Goal: Transaction & Acquisition: Purchase product/service

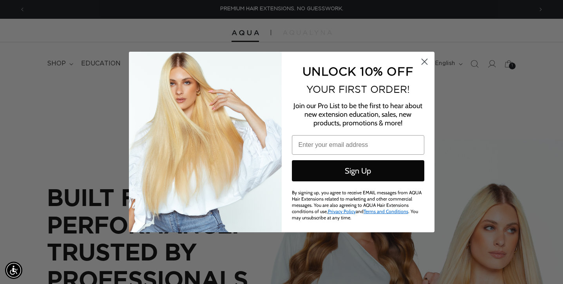
click at [424, 63] on circle "Close dialog" at bounding box center [423, 61] width 13 height 13
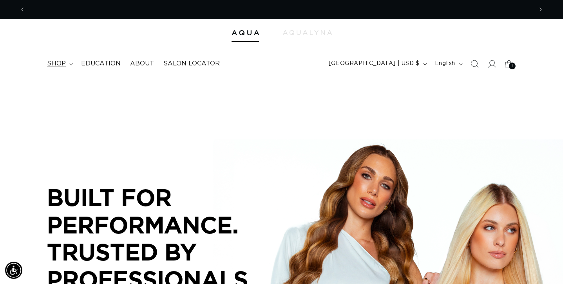
scroll to position [0, 507]
click at [66, 64] on summary "shop" at bounding box center [59, 64] width 34 height 18
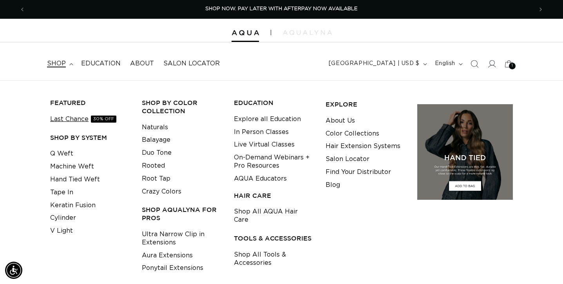
click at [57, 117] on link "Last Chance 30% OFF" at bounding box center [83, 119] width 66 height 13
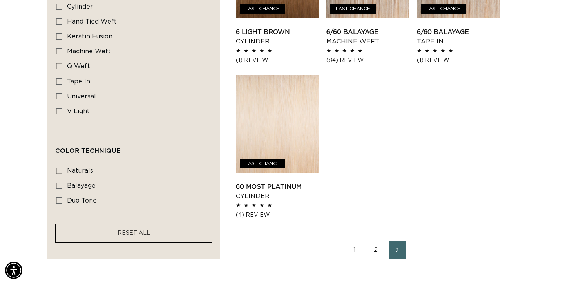
scroll to position [0, 1014]
click at [373, 250] on link "2" at bounding box center [375, 249] width 17 height 17
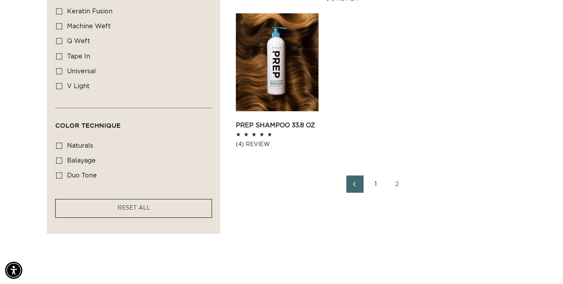
scroll to position [0, 507]
click at [377, 186] on link "1" at bounding box center [375, 183] width 17 height 17
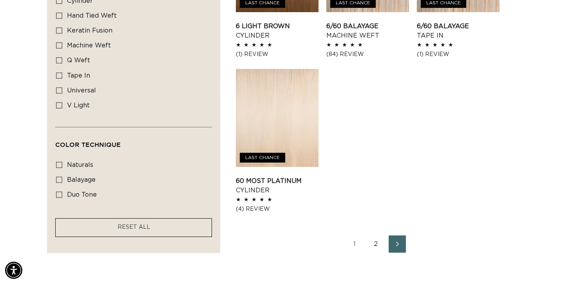
scroll to position [1019, 0]
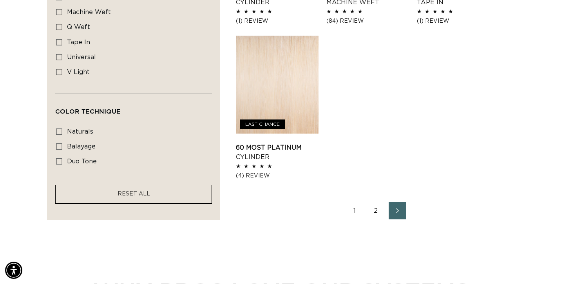
click at [376, 210] on link "2" at bounding box center [375, 210] width 17 height 17
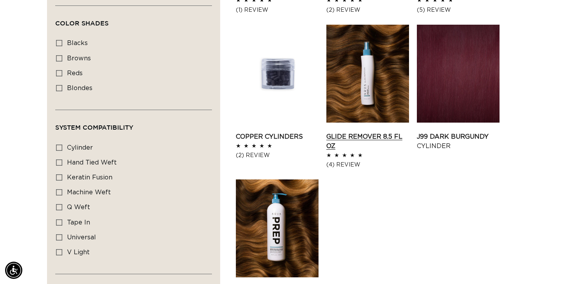
scroll to position [678, 0]
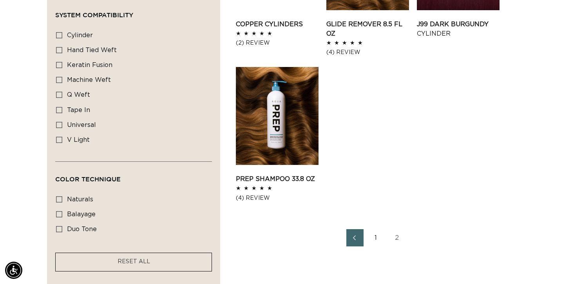
click at [374, 240] on link "1" at bounding box center [375, 237] width 17 height 17
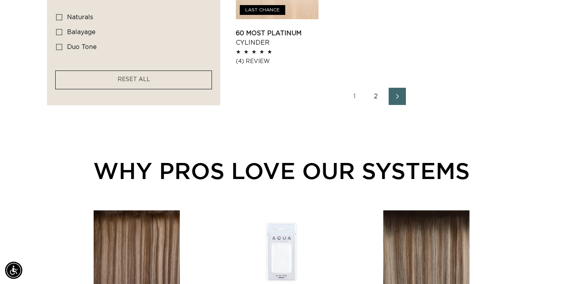
scroll to position [0, 507]
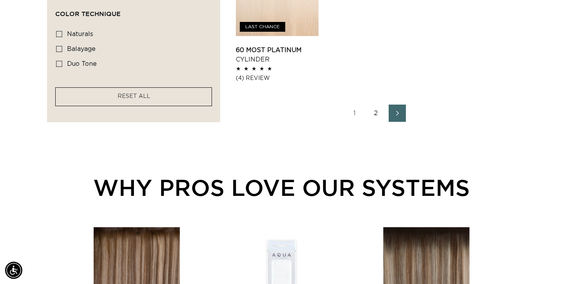
click at [378, 112] on link "2" at bounding box center [375, 113] width 17 height 17
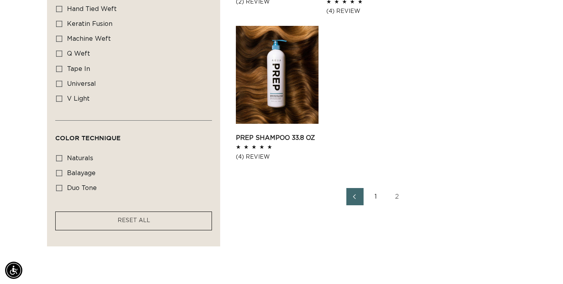
scroll to position [0, 507]
click at [376, 201] on link "1" at bounding box center [375, 196] width 17 height 17
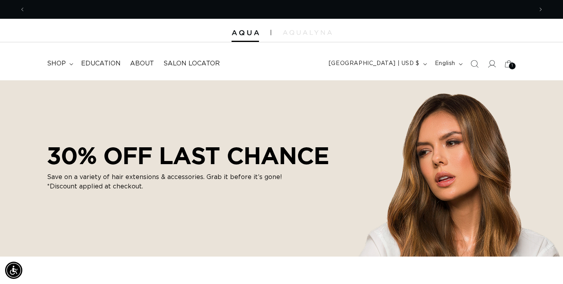
scroll to position [0, 507]
click at [70, 64] on icon at bounding box center [71, 64] width 4 height 2
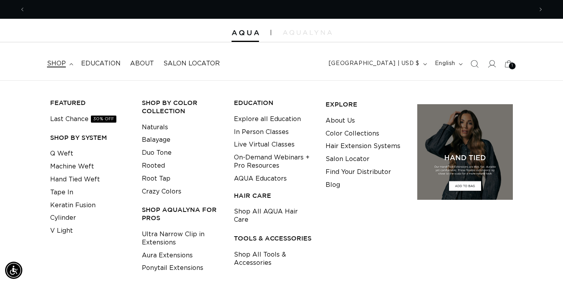
scroll to position [0, 1014]
click at [69, 176] on link "Hand Tied Weft" at bounding box center [75, 179] width 50 height 13
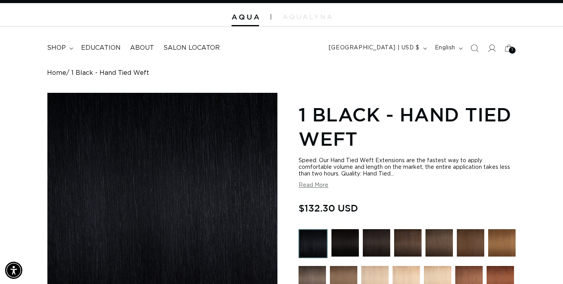
scroll to position [0, 507]
click at [373, 248] on img at bounding box center [376, 242] width 27 height 27
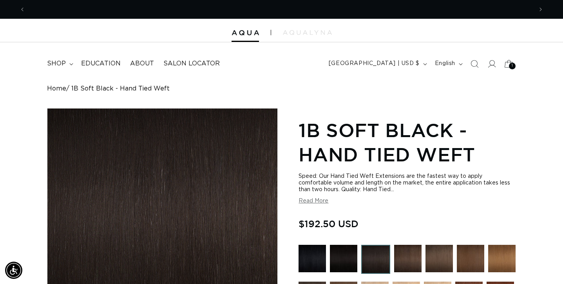
click at [511, 61] on icon at bounding box center [508, 63] width 9 height 7
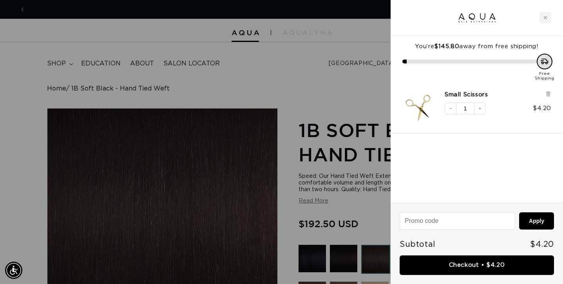
scroll to position [0, 1014]
click at [545, 20] on div "Close cart" at bounding box center [545, 18] width 12 height 12
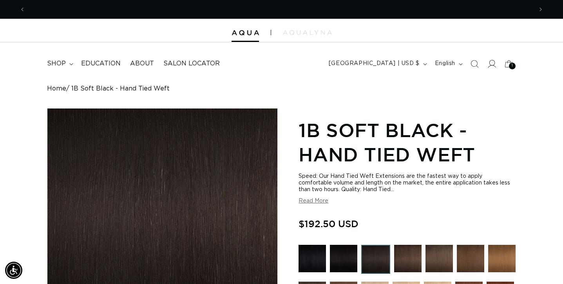
scroll to position [0, 0]
click at [490, 63] on icon at bounding box center [491, 64] width 8 height 8
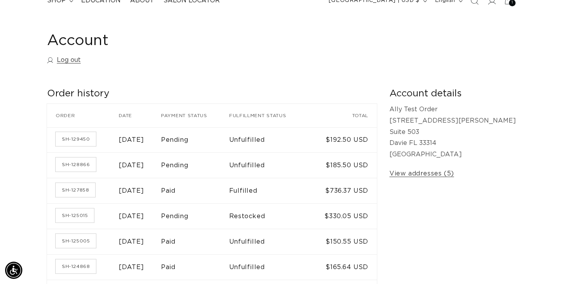
scroll to position [50, 0]
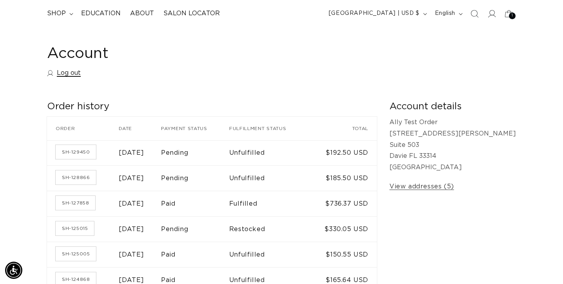
click at [58, 72] on link "Log out" at bounding box center [64, 72] width 34 height 11
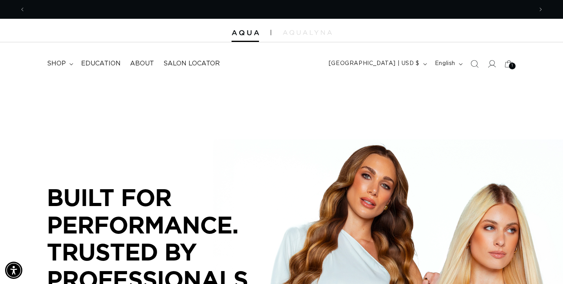
scroll to position [0, 507]
click at [494, 65] on icon at bounding box center [491, 64] width 8 height 8
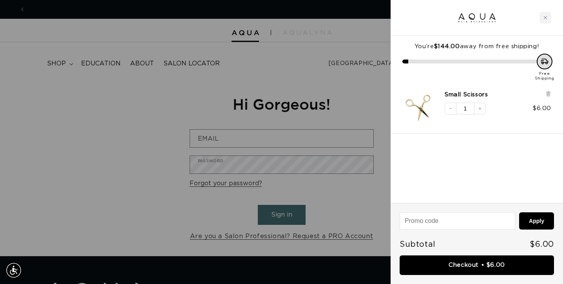
scroll to position [0, 1014]
click at [541, 19] on div "Close cart" at bounding box center [545, 18] width 12 height 12
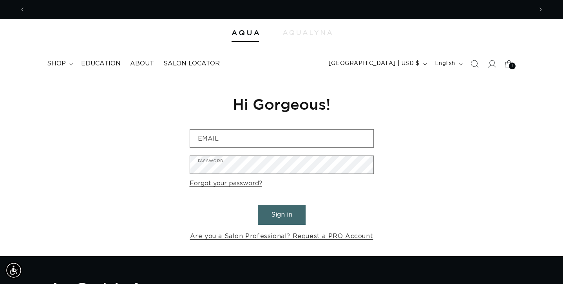
scroll to position [0, 0]
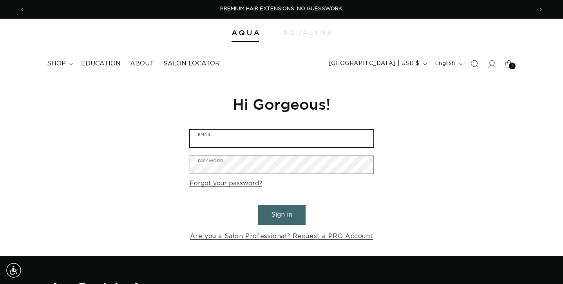
click at [239, 143] on input "Email" at bounding box center [281, 139] width 183 height 18
type input "marketing@aquahairextensions.com"
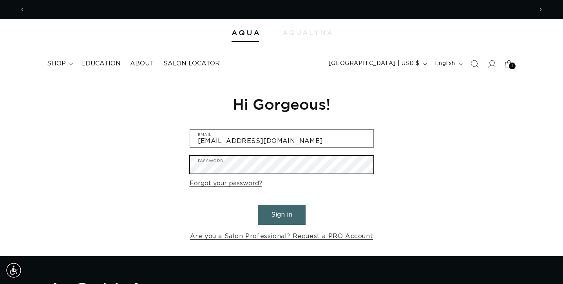
scroll to position [0, 1014]
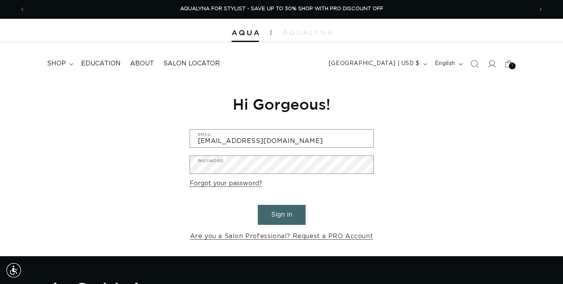
click at [267, 216] on button "Sign in" at bounding box center [282, 215] width 48 height 20
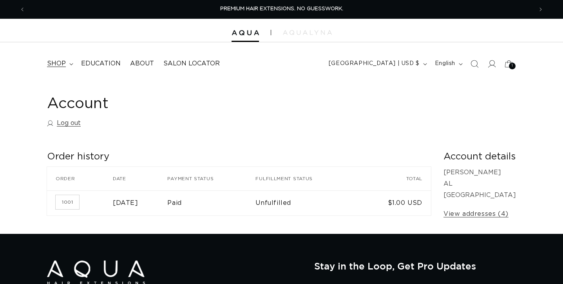
click at [70, 64] on icon at bounding box center [71, 64] width 4 height 2
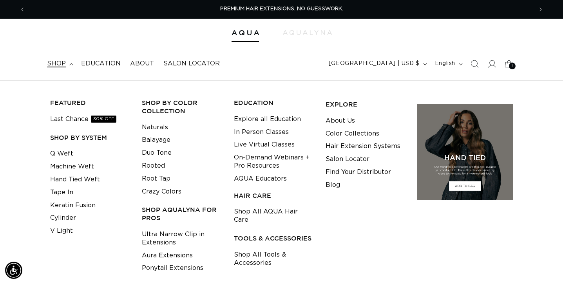
scroll to position [0, 507]
click at [61, 179] on link "Hand Tied Weft" at bounding box center [75, 179] width 50 height 13
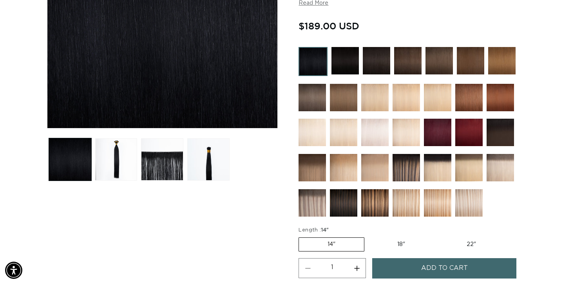
scroll to position [198, 0]
click at [353, 67] on img at bounding box center [344, 60] width 27 height 27
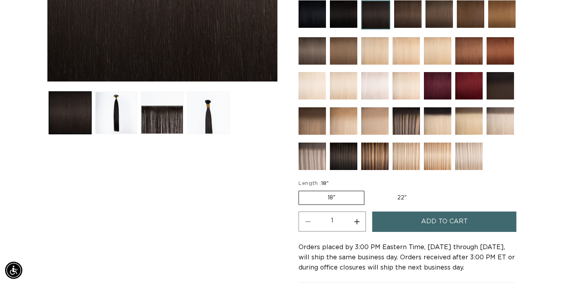
scroll to position [0, 507]
click at [472, 48] on img at bounding box center [468, 50] width 27 height 27
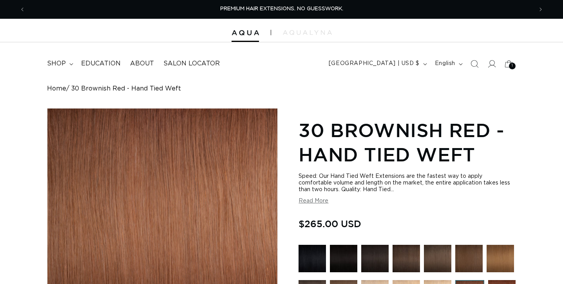
scroll to position [164, 0]
